Goal: Task Accomplishment & Management: Use online tool/utility

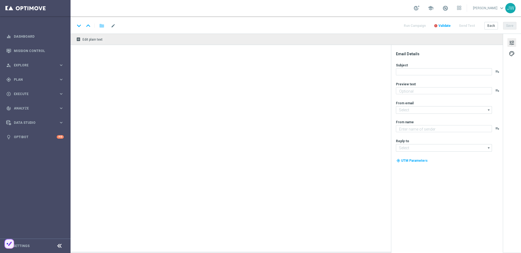
type textarea "Spare beim LOTTO 6aus49."
type textarea "Lottoland"
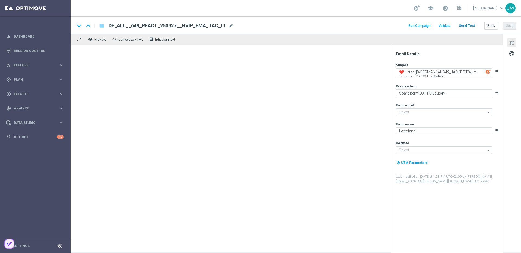
type input "[EMAIL_ADDRESS][DOMAIN_NAME]"
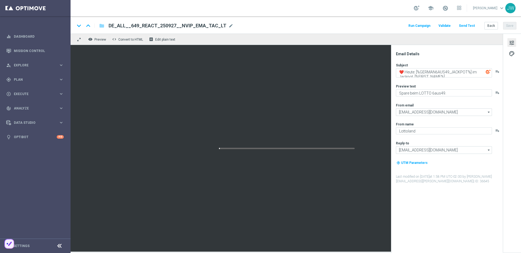
click at [461, 25] on button "Send Test" at bounding box center [467, 25] width 18 height 7
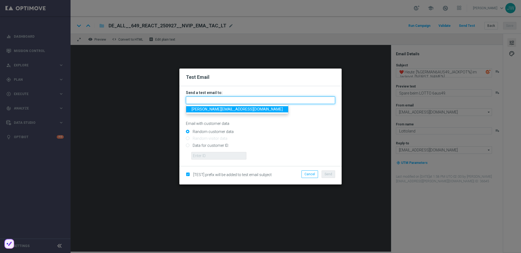
click at [234, 97] on input "text" at bounding box center [260, 101] width 149 height 8
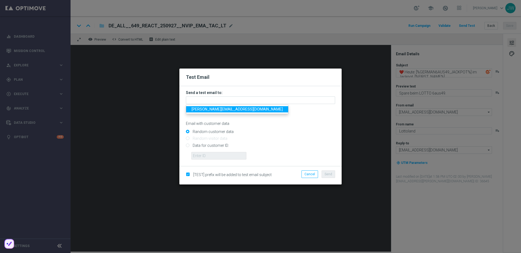
drag, startPoint x: 230, startPoint y: 108, endPoint x: 226, endPoint y: 112, distance: 6.5
click at [230, 108] on span "jakub.walczak@lottoland.com" at bounding box center [236, 109] width 91 height 4
type input "jakub.walczak@lottoland.com"
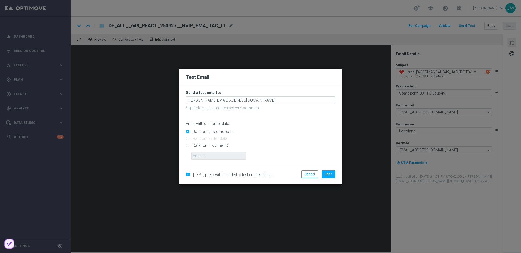
click at [200, 147] on input "Data for customer ID:" at bounding box center [260, 148] width 149 height 8
radio input "true"
click at [201, 153] on input "text" at bounding box center [218, 156] width 55 height 8
paste input "223890057"
type input "223890057"
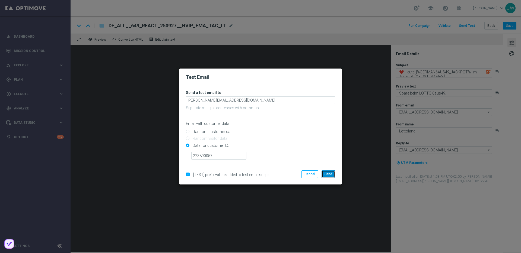
click at [323, 171] on button "Send" at bounding box center [328, 175] width 14 height 8
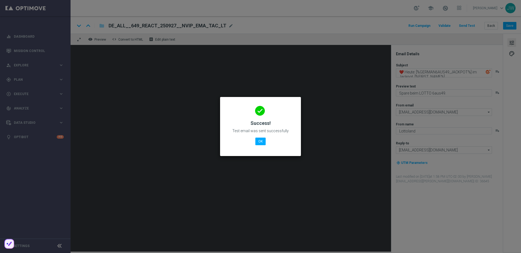
click at [253, 145] on div "done Success! Test email was sent successfully OK" at bounding box center [260, 125] width 68 height 47
click at [255, 143] on div "done Success! Test email was sent successfully OK" at bounding box center [260, 125] width 68 height 47
click at [255, 143] on button "OK" at bounding box center [260, 142] width 10 height 8
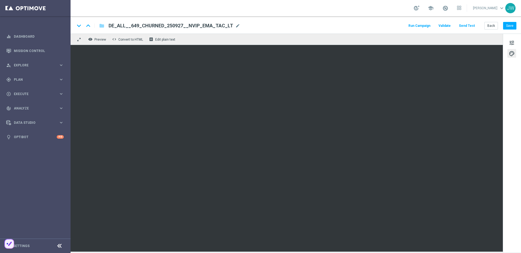
click at [465, 25] on button "Send Test" at bounding box center [467, 25] width 18 height 7
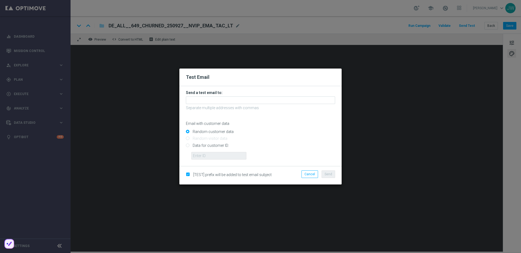
click at [217, 95] on form "Send a test email to: Separate multiple addresses with commas Email with custom…" at bounding box center [260, 124] width 149 height 69
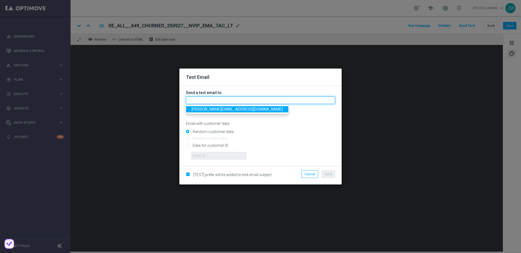
click at [213, 102] on input "text" at bounding box center [260, 101] width 149 height 8
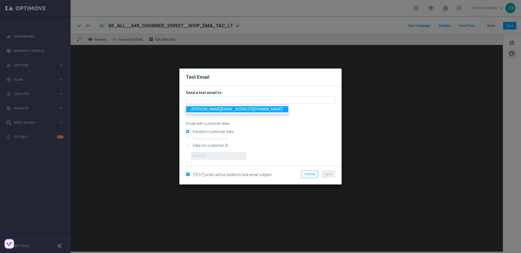
click at [218, 109] on span "jakub.walczak@lottoland.com" at bounding box center [236, 109] width 91 height 4
type input "jakub.walczak@lottoland.com"
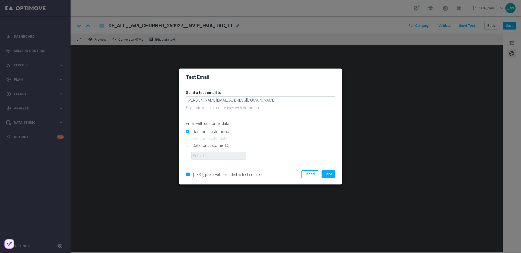
click at [214, 145] on input "Data for customer ID:" at bounding box center [260, 148] width 149 height 8
radio input "true"
click at [220, 152] on input "text" at bounding box center [218, 156] width 55 height 8
paste input "223890057"
type input "223890057"
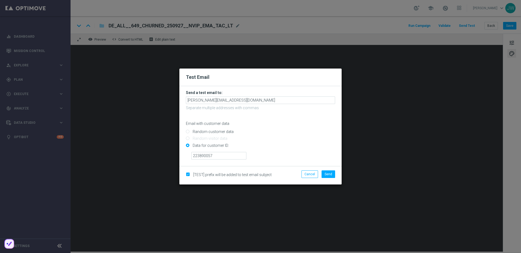
click at [296, 151] on input "Data for customer ID:" at bounding box center [260, 148] width 149 height 8
click at [328, 176] on span "Send" at bounding box center [328, 174] width 8 height 4
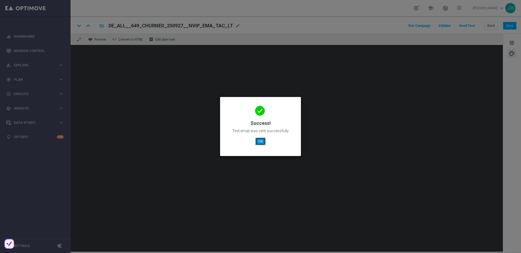
click at [263, 141] on button "OK" at bounding box center [260, 142] width 10 height 8
